Goal: Complete application form: Complete application form

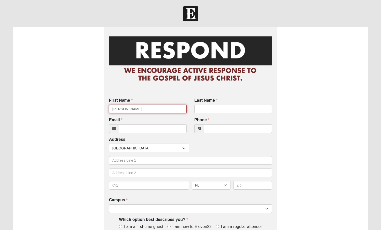
type input "Rodney"
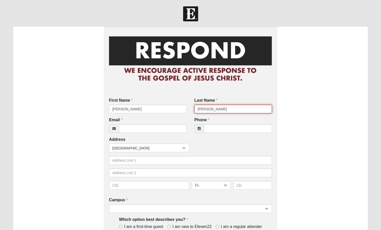
type input "Johnson, Jr"
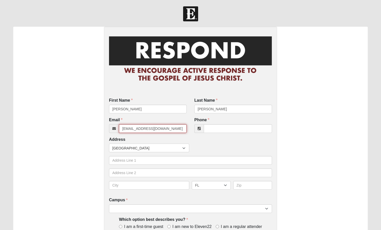
type input "johnsonjrodney444@gmail.com"
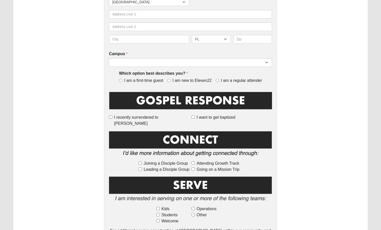
scroll to position [157, 0]
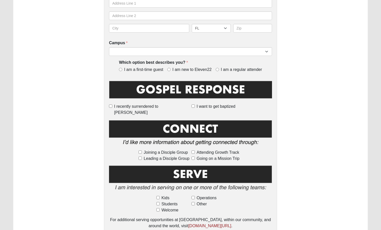
type input "(904) 522-3510"
click at [170, 68] on input "I am new to Eleven22" at bounding box center [168, 69] width 3 height 3
radio input "true"
click at [193, 105] on input "I want to get baptized" at bounding box center [193, 106] width 3 height 3
checkbox input "true"
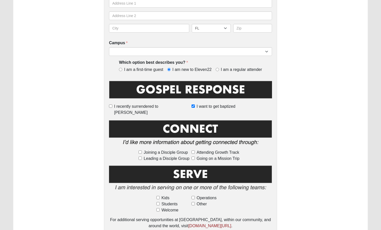
click at [144, 150] on span "Joining a Disciple Group" at bounding box center [166, 153] width 44 height 6
click at [142, 151] on input "Joining a Disciple Group" at bounding box center [140, 152] width 3 height 3
checkbox input "true"
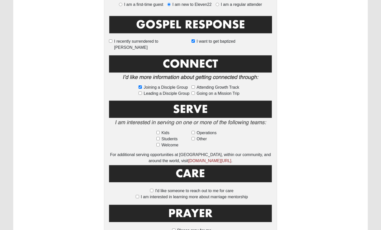
scroll to position [223, 0]
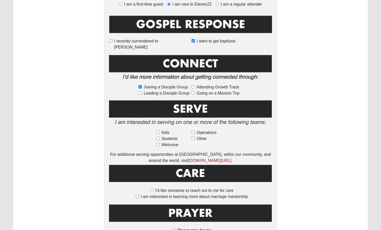
click at [165, 142] on span "Welcome" at bounding box center [169, 145] width 17 height 6
click at [160, 143] on input "Welcome" at bounding box center [157, 144] width 3 height 3
checkbox input "true"
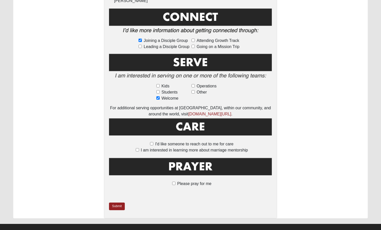
scroll to position [269, 0]
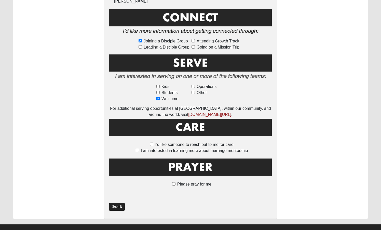
click at [116, 203] on link "Submit" at bounding box center [117, 206] width 16 height 7
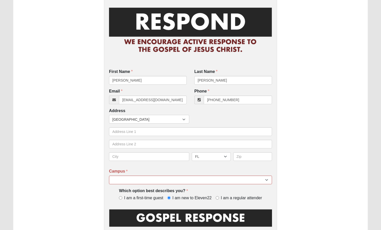
scroll to position [57, 0]
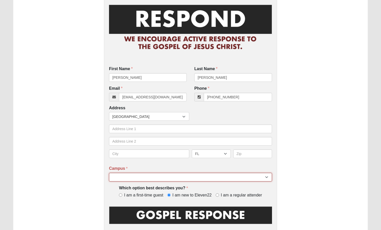
click at [123, 178] on select "Arlington Baymeadows College Park Orlando (Coming Soon) Eleven22 Online Fleming…" at bounding box center [190, 177] width 163 height 9
select select "15"
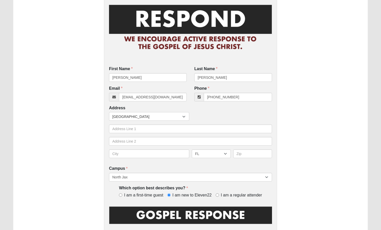
click at [59, 144] on div "Please correct the following: Campus is required. First Name Rodney First Name …" at bounding box center [190, 213] width 354 height 487
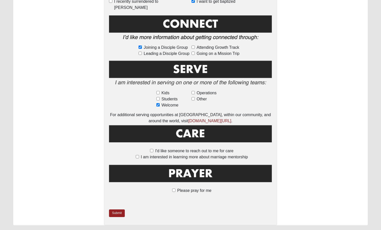
scroll to position [264, 0]
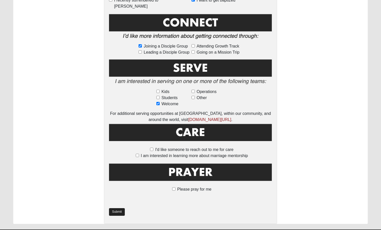
click at [117, 209] on link "Submit" at bounding box center [117, 212] width 16 height 7
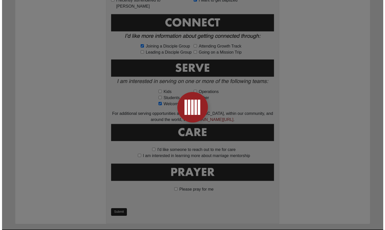
scroll to position [0, 0]
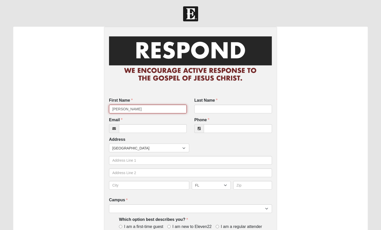
type input "[PERSON_NAME]"
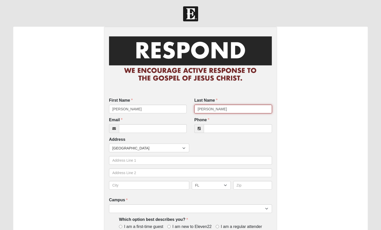
type input "[PERSON_NAME]"
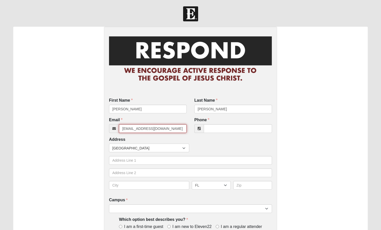
type input "[EMAIL_ADDRESS][DOMAIN_NAME]"
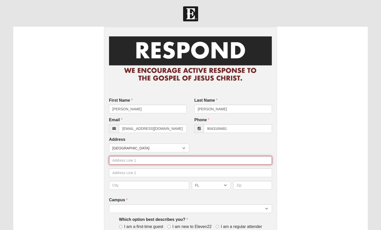
type input "[PHONE_NUMBER]"
type input "[STREET_ADDRESS]"
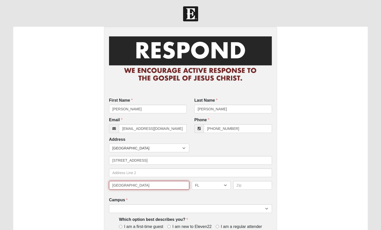
type input "[GEOGRAPHIC_DATA]"
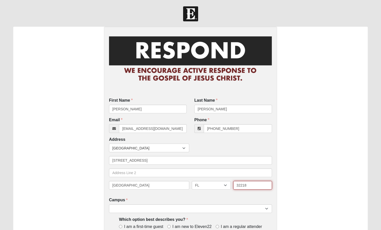
type input "32218"
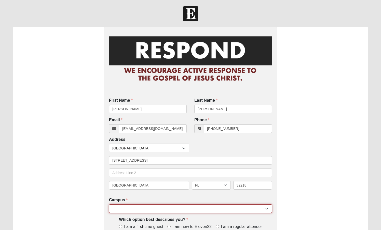
select select "15"
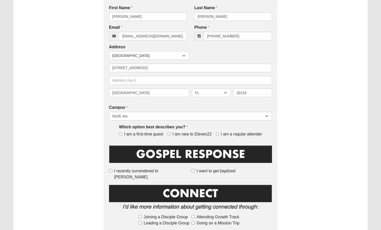
scroll to position [107, 0]
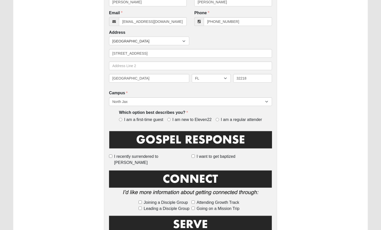
click at [218, 119] on input "I am a regular attender" at bounding box center [217, 119] width 3 height 3
radio input "true"
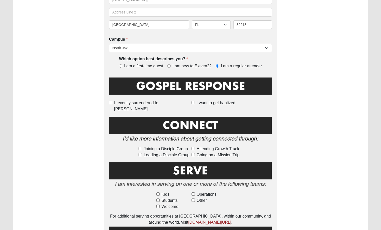
scroll to position [162, 0]
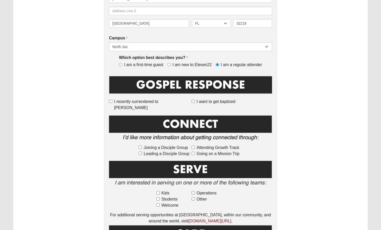
click at [160, 197] on label "Students" at bounding box center [172, 200] width 33 height 6
click at [160, 198] on input "Students" at bounding box center [157, 199] width 3 height 3
checkbox input "true"
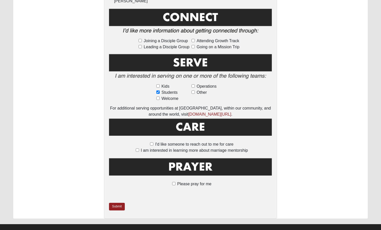
scroll to position [269, 0]
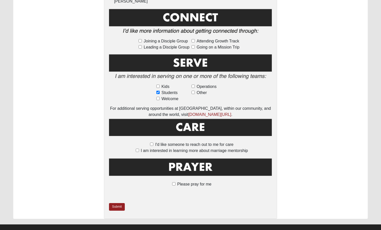
click at [153, 143] on input "I'd like someone to reach out to me for care" at bounding box center [151, 144] width 3 height 3
checkbox input "true"
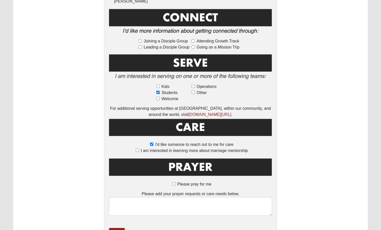
click at [138, 149] on input "I am interested in learning more about marriage mentorship" at bounding box center [137, 150] width 3 height 3
checkbox input "true"
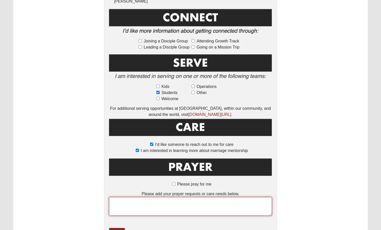
click at [119, 197] on textarea at bounding box center [190, 206] width 163 height 19
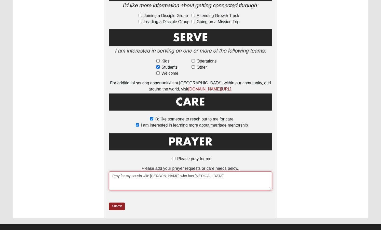
scroll to position [294, 0]
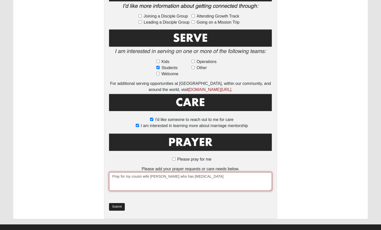
type textarea "Pray for my cousin wife [PERSON_NAME] who has [MEDICAL_DATA]"
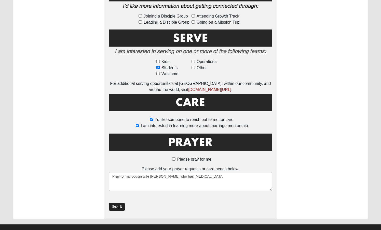
click at [116, 203] on link "Submit" at bounding box center [117, 206] width 16 height 7
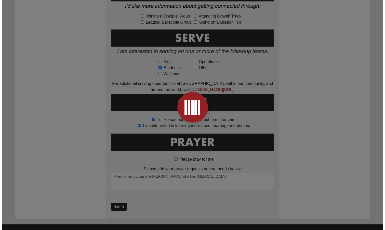
scroll to position [0, 0]
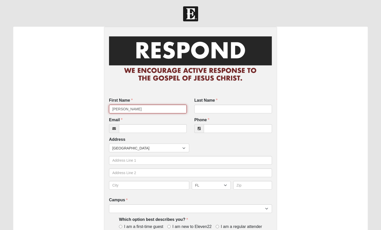
type input "Heather"
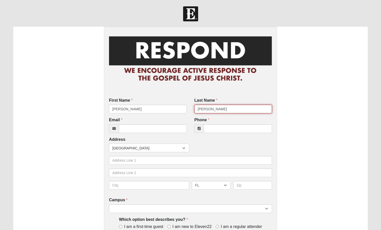
type input "Corey"
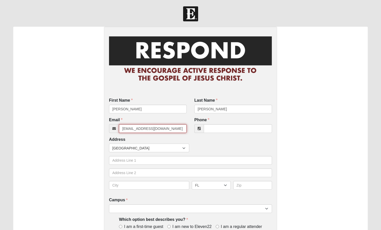
type input "hdrcorey@yahoo.com"
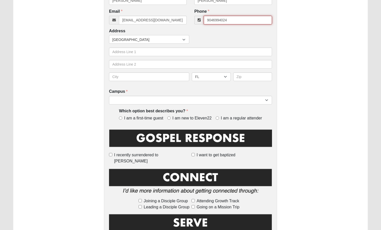
scroll to position [134, 0]
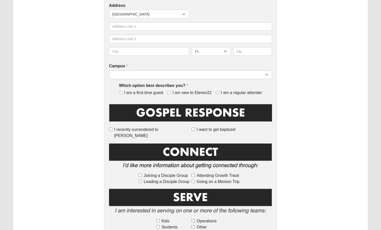
type input "(904) 699-4024"
click at [219, 92] on label "I am a regular attender" at bounding box center [239, 93] width 46 height 6
click at [219, 92] on input "I am a regular attender" at bounding box center [217, 92] width 3 height 3
radio input "true"
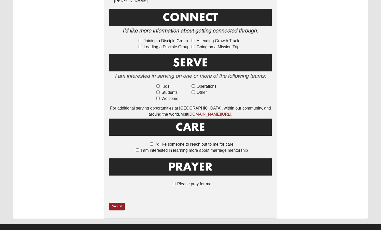
scroll to position [269, 0]
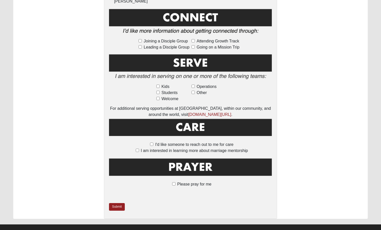
click at [175, 182] on label "Please pray for me" at bounding box center [191, 185] width 42 height 6
click at [175, 183] on input "Please pray for me" at bounding box center [173, 184] width 3 height 3
checkbox input "true"
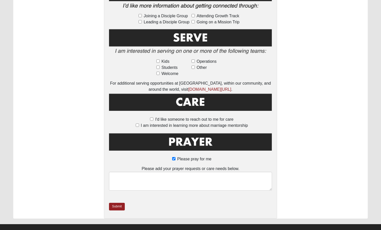
scroll to position [294, 0]
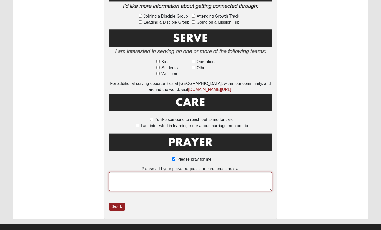
click at [148, 172] on textarea at bounding box center [190, 181] width 163 height 19
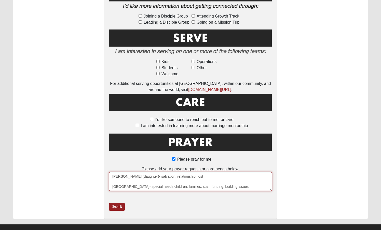
scroll to position [18, 0]
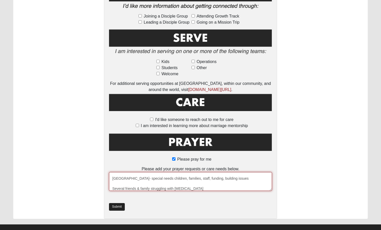
type textarea "Paul (dad)- heart & respritory issues salvation, lost, health, grumpy Rylee (da…"
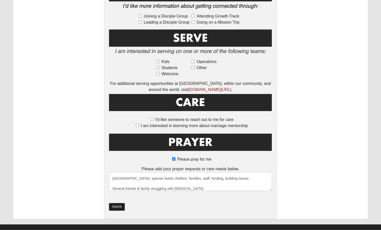
click at [118, 203] on link "Submit" at bounding box center [117, 206] width 16 height 7
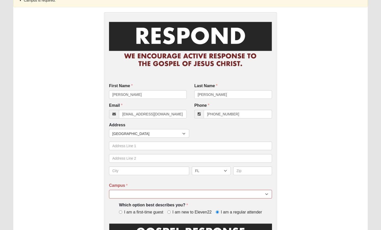
scroll to position [45, 0]
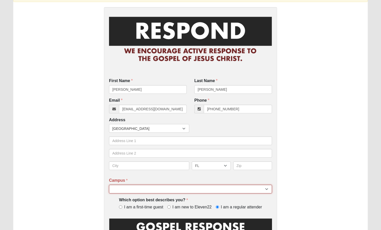
click at [138, 192] on select "Arlington Baymeadows College Park Orlando (Coming Soon) Eleven22 Online Fleming…" at bounding box center [190, 189] width 163 height 9
select select "15"
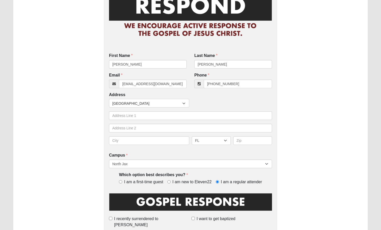
click at [49, 154] on div "First Name Heather First Name is required. Last Name Corey Last Name is require…" at bounding box center [190, 225] width 354 height 486
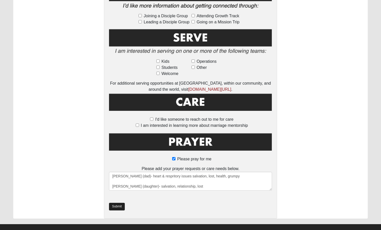
scroll to position [294, 0]
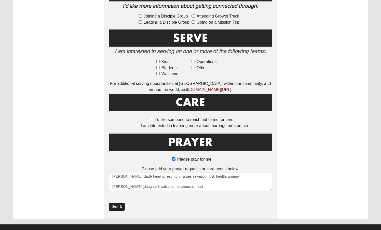
click at [116, 203] on link "Submit" at bounding box center [117, 206] width 16 height 7
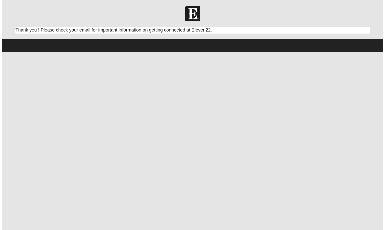
scroll to position [0, 0]
